Goal: Information Seeking & Learning: Learn about a topic

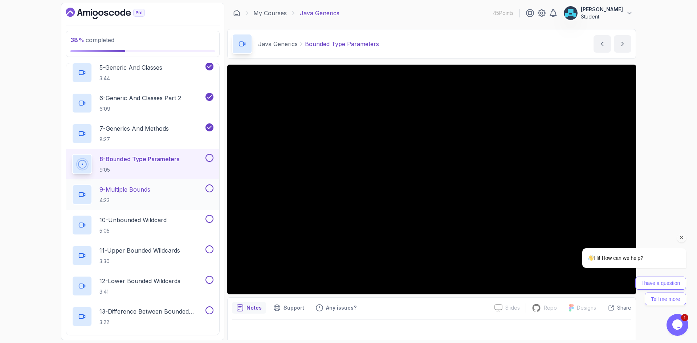
scroll to position [178, 0]
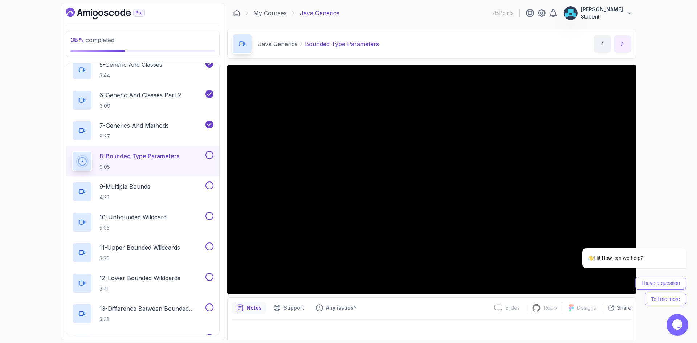
click at [617, 40] on button "next content" at bounding box center [622, 43] width 17 height 17
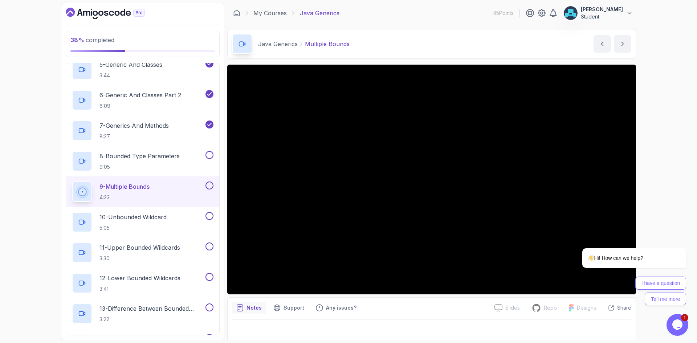
click at [427, 301] on div "Notes Support Any issues? Slides Slides not available Repo Repository not avail…" at bounding box center [431, 321] width 409 height 48
click at [682, 239] on icon "Chat attention grabber" at bounding box center [682, 238] width 7 height 7
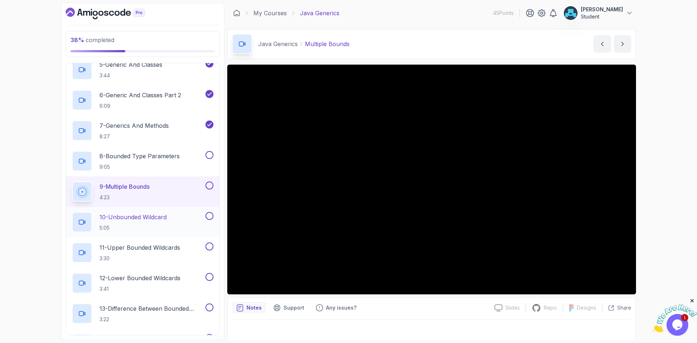
click at [143, 215] on p "10 - Unbounded Wildcard" at bounding box center [132, 217] width 67 height 9
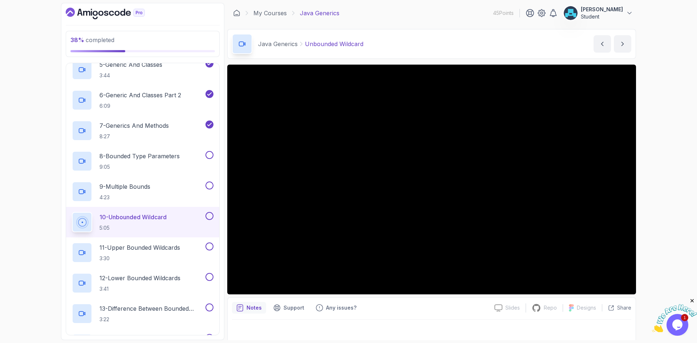
click at [347, 45] on p "Unbounded Wildcard" at bounding box center [334, 44] width 58 height 9
click at [423, 302] on div "Notes Support Any issues? Slides Slides not available Repo Repository not avail…" at bounding box center [431, 321] width 409 height 48
click at [193, 245] on div "11 - Upper Bounded Wildcards 3:30" at bounding box center [138, 253] width 132 height 20
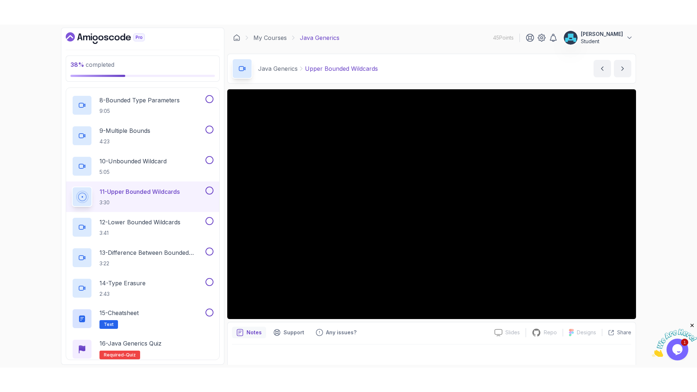
scroll to position [286, 0]
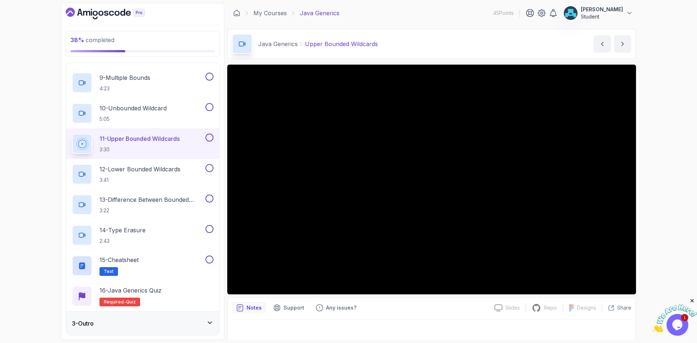
click at [418, 296] on div "Slides Slides not available Repo Repository not available Designs Design not av…" at bounding box center [431, 205] width 409 height 280
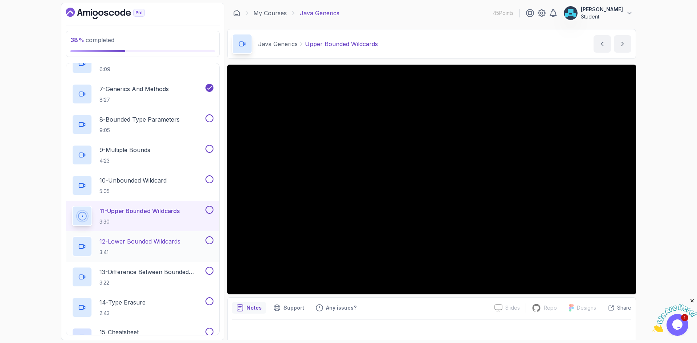
scroll to position [214, 0]
click at [158, 188] on h2 "10 - Unbounded Wildcard 5:05" at bounding box center [132, 185] width 67 height 19
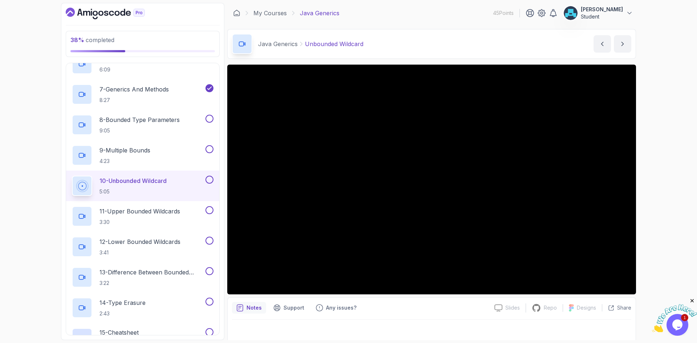
click at [361, 43] on p "Unbounded Wildcard" at bounding box center [334, 44] width 58 height 9
copy p "Wildcard"
click at [354, 43] on p "Unbounded Wildcard" at bounding box center [334, 44] width 58 height 9
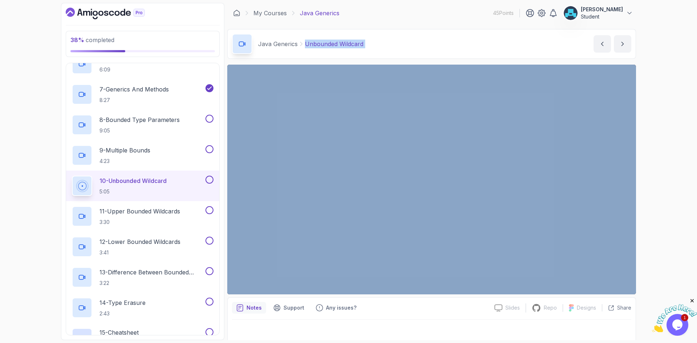
click at [354, 43] on p "Unbounded Wildcard" at bounding box center [334, 44] width 58 height 9
click at [210, 180] on button at bounding box center [209, 180] width 8 height 8
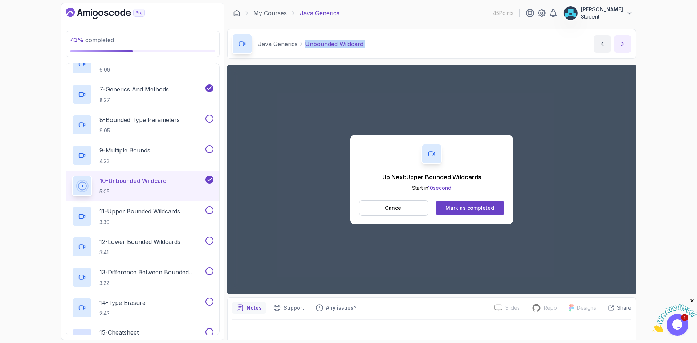
click at [623, 40] on icon "next content" at bounding box center [622, 43] width 7 height 7
